Goal: Information Seeking & Learning: Learn about a topic

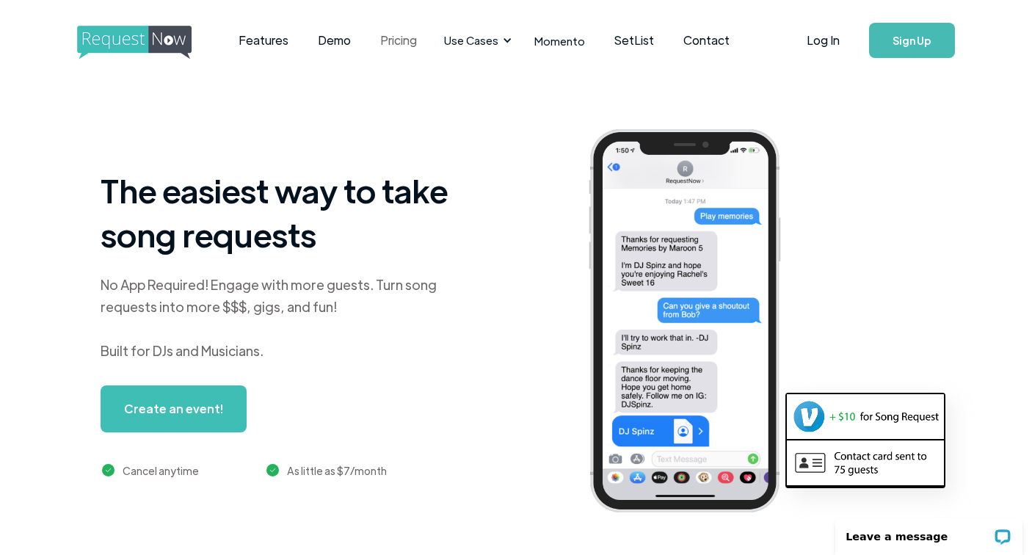
click at [388, 41] on link "Pricing" at bounding box center [399, 41] width 66 height 46
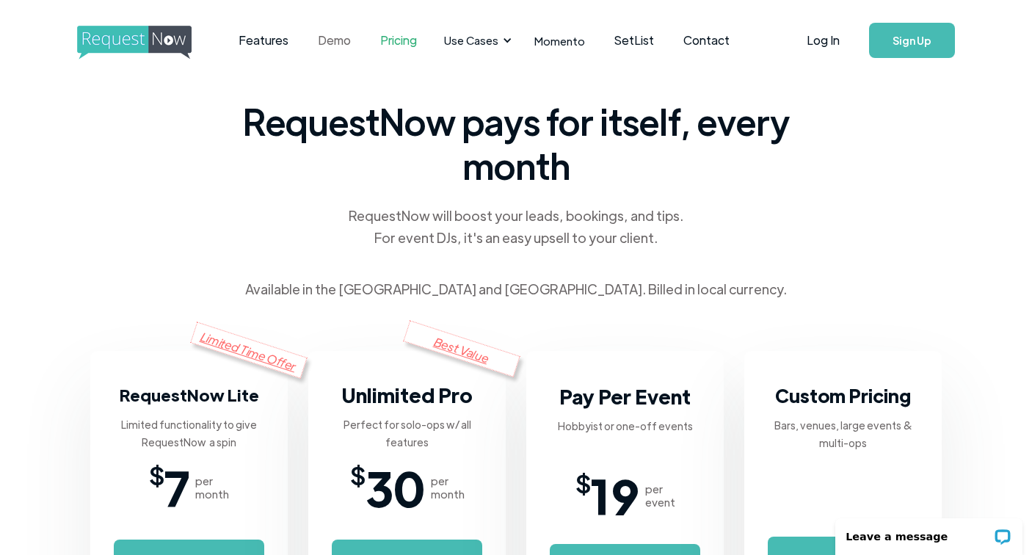
click at [322, 38] on link "Demo" at bounding box center [334, 41] width 62 height 46
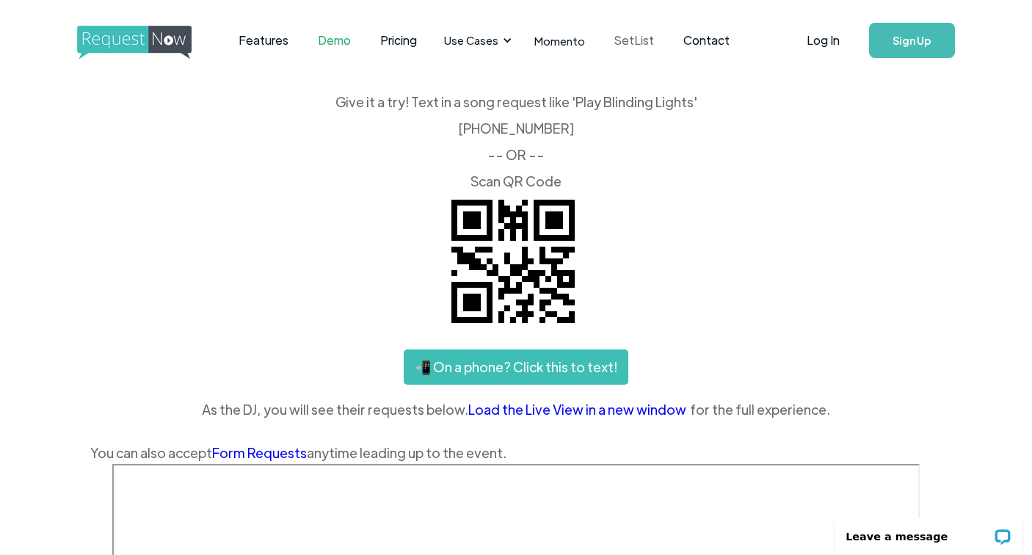
click at [636, 40] on link "SetList" at bounding box center [634, 41] width 69 height 46
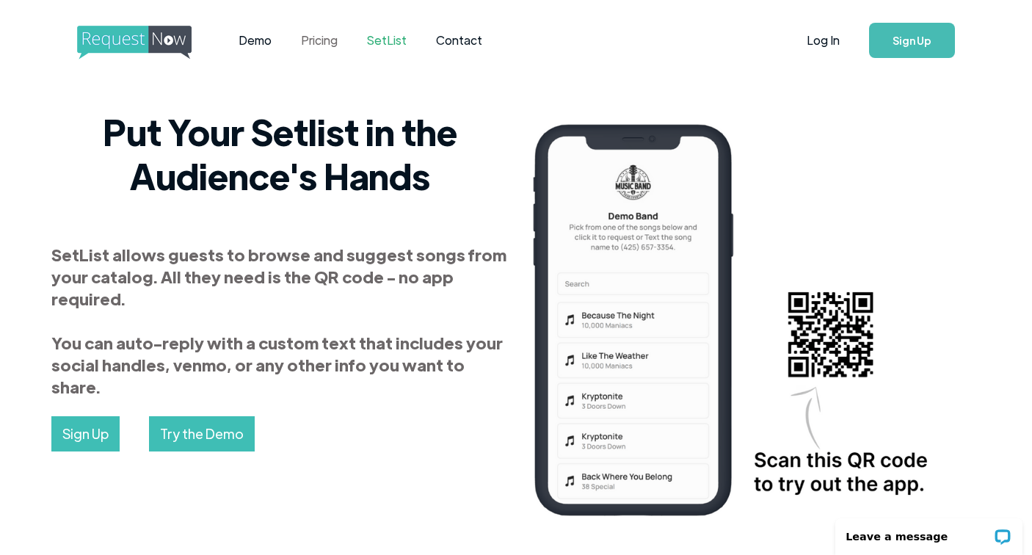
click at [314, 46] on link "Pricing" at bounding box center [319, 41] width 66 height 46
click at [261, 40] on link "Demo" at bounding box center [255, 41] width 62 height 46
